Goal: Task Accomplishment & Management: Complete application form

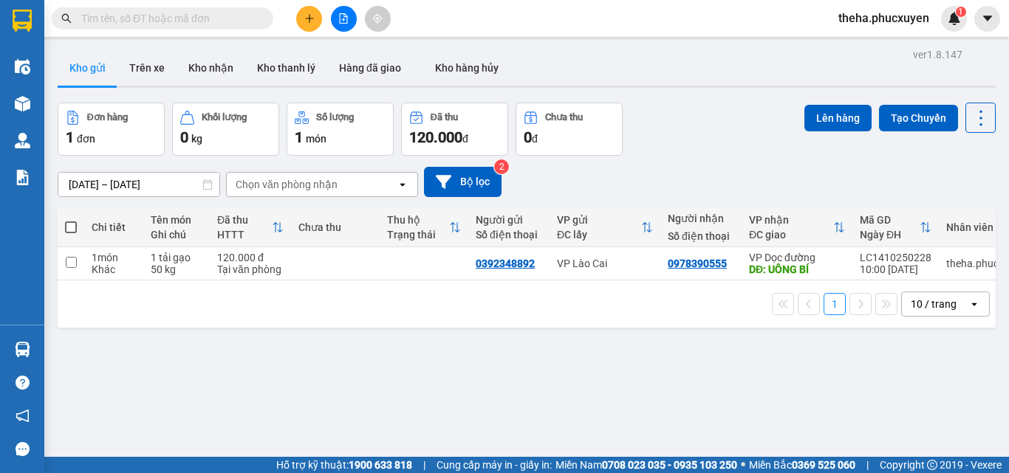
click at [312, 15] on icon "plus" at bounding box center [309, 18] width 10 height 10
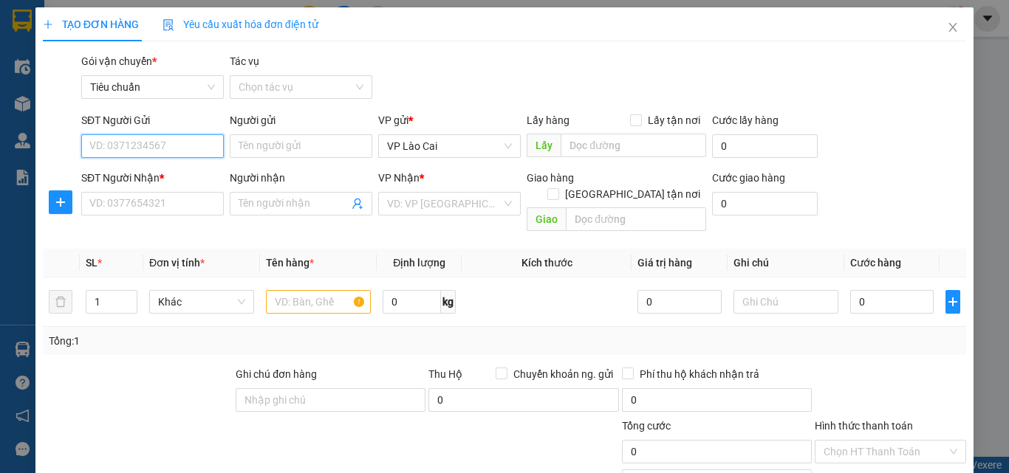
click at [183, 134] on input "SĐT Người Gửi" at bounding box center [152, 146] width 143 height 24
click at [174, 176] on div "0978668952" at bounding box center [150, 176] width 123 height 16
type input "0978668952"
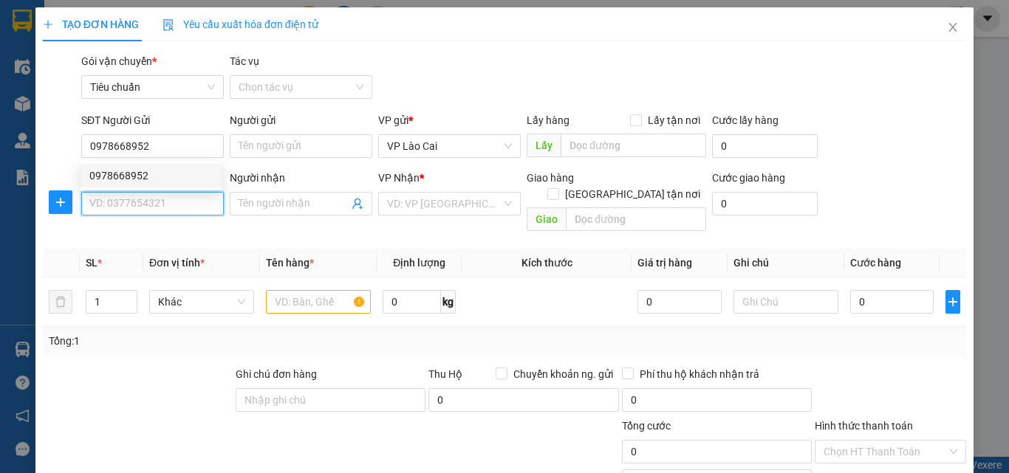
click at [166, 199] on input "SĐT Người Nhận *" at bounding box center [152, 204] width 143 height 24
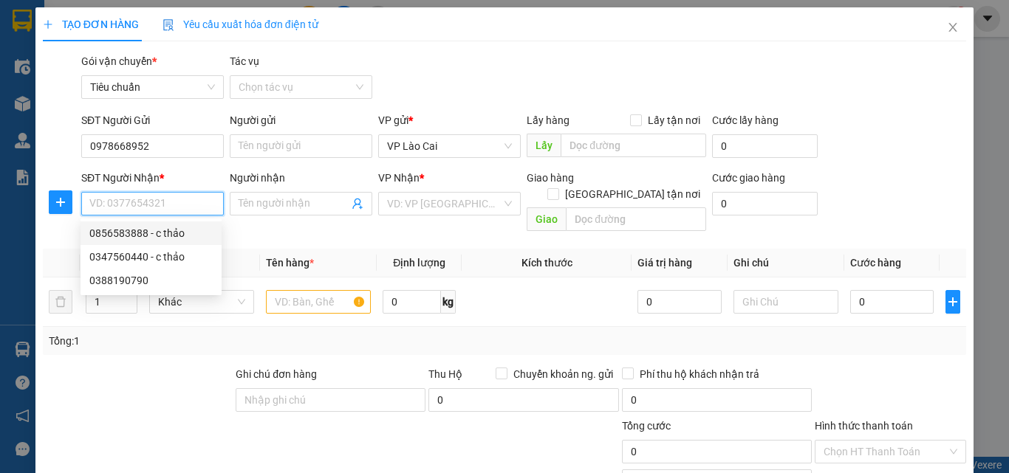
click at [130, 234] on div "0856583888 - c thảo" at bounding box center [150, 233] width 123 height 16
type input "0856583888"
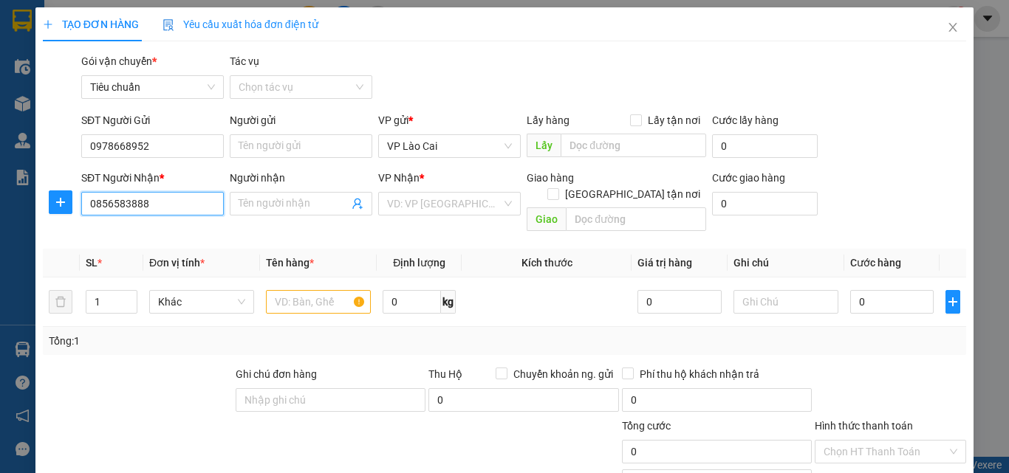
type input "c thảo"
type input "CẨM PHẢ"
click at [310, 290] on input "text" at bounding box center [318, 302] width 105 height 24
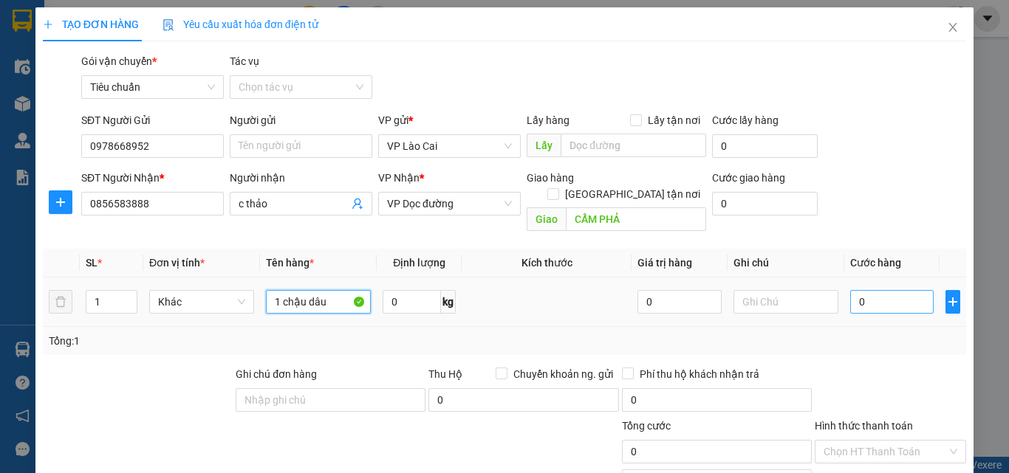
type input "1 chậu dâu"
click at [872, 290] on input "0" at bounding box center [891, 302] width 83 height 24
type input "5"
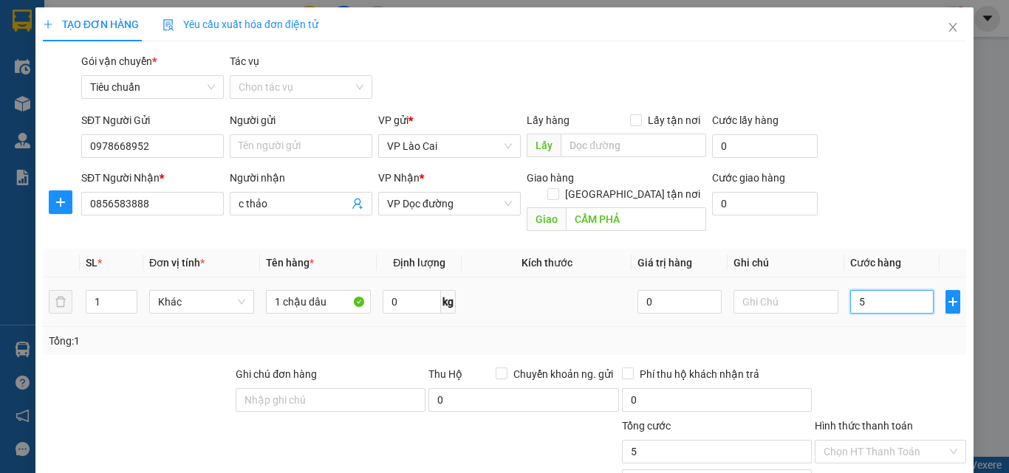
type input "50"
type input "50.000"
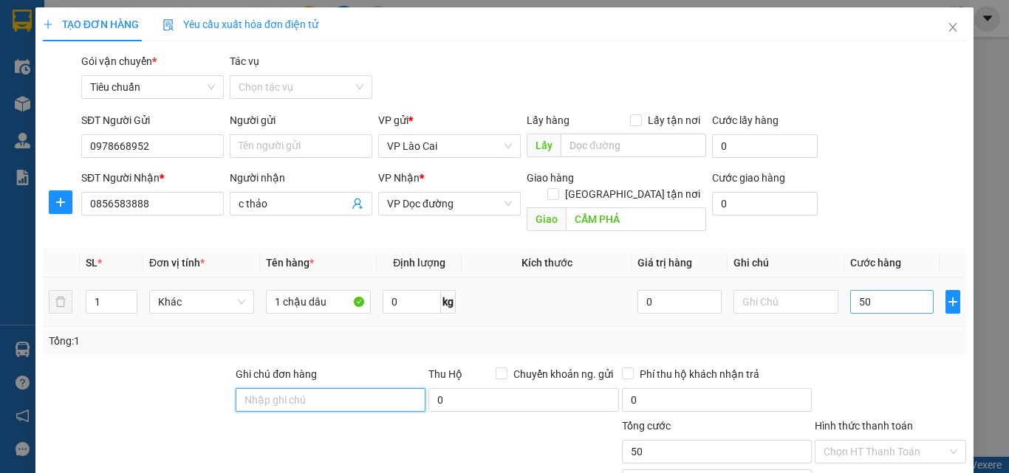
type input "50.000"
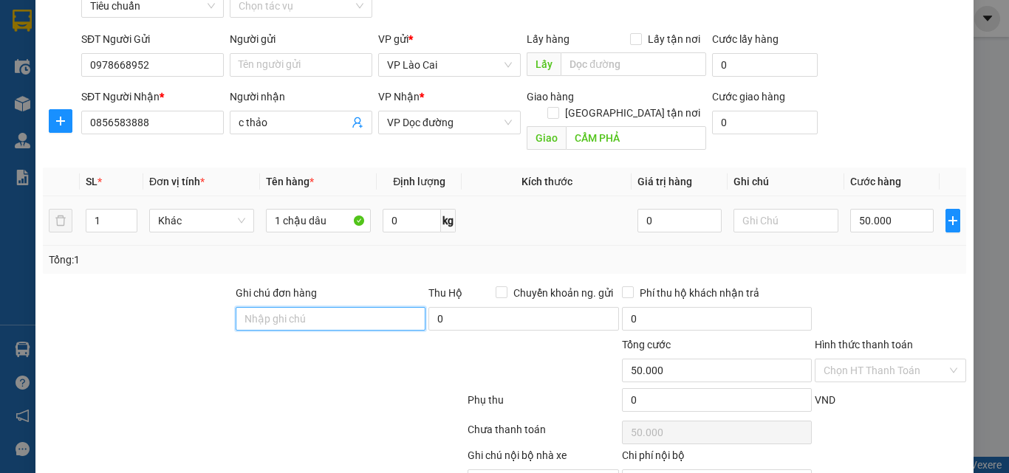
scroll to position [148, 0]
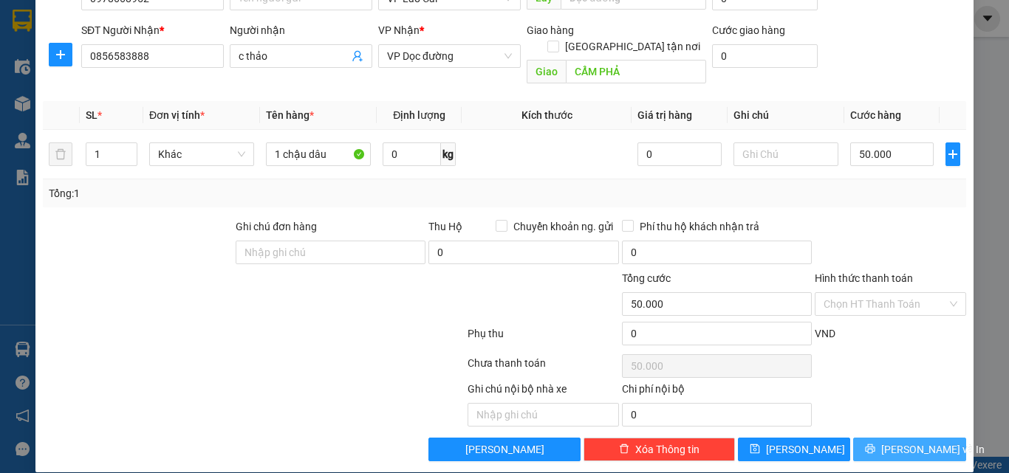
click at [914, 442] on span "[PERSON_NAME] và In" at bounding box center [932, 450] width 103 height 16
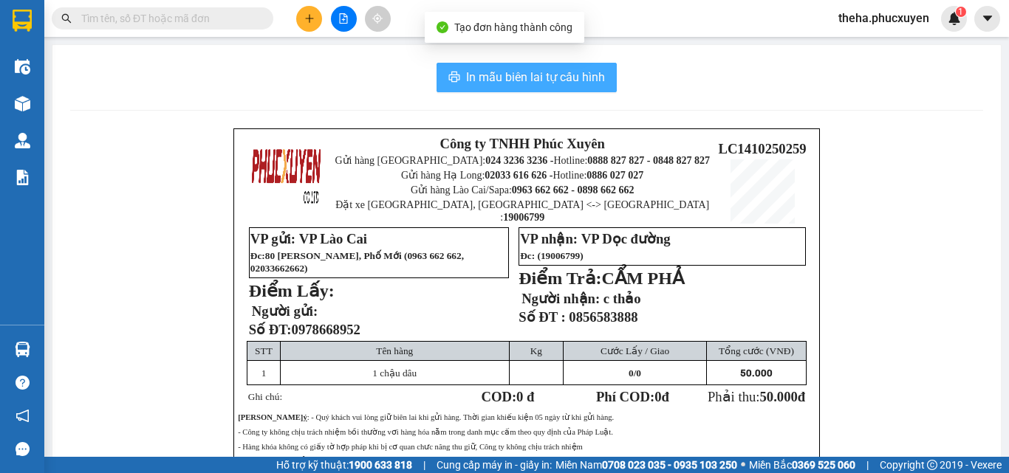
click at [534, 82] on span "In mẫu biên lai tự cấu hình" at bounding box center [535, 77] width 139 height 18
